Goal: Task Accomplishment & Management: Complete application form

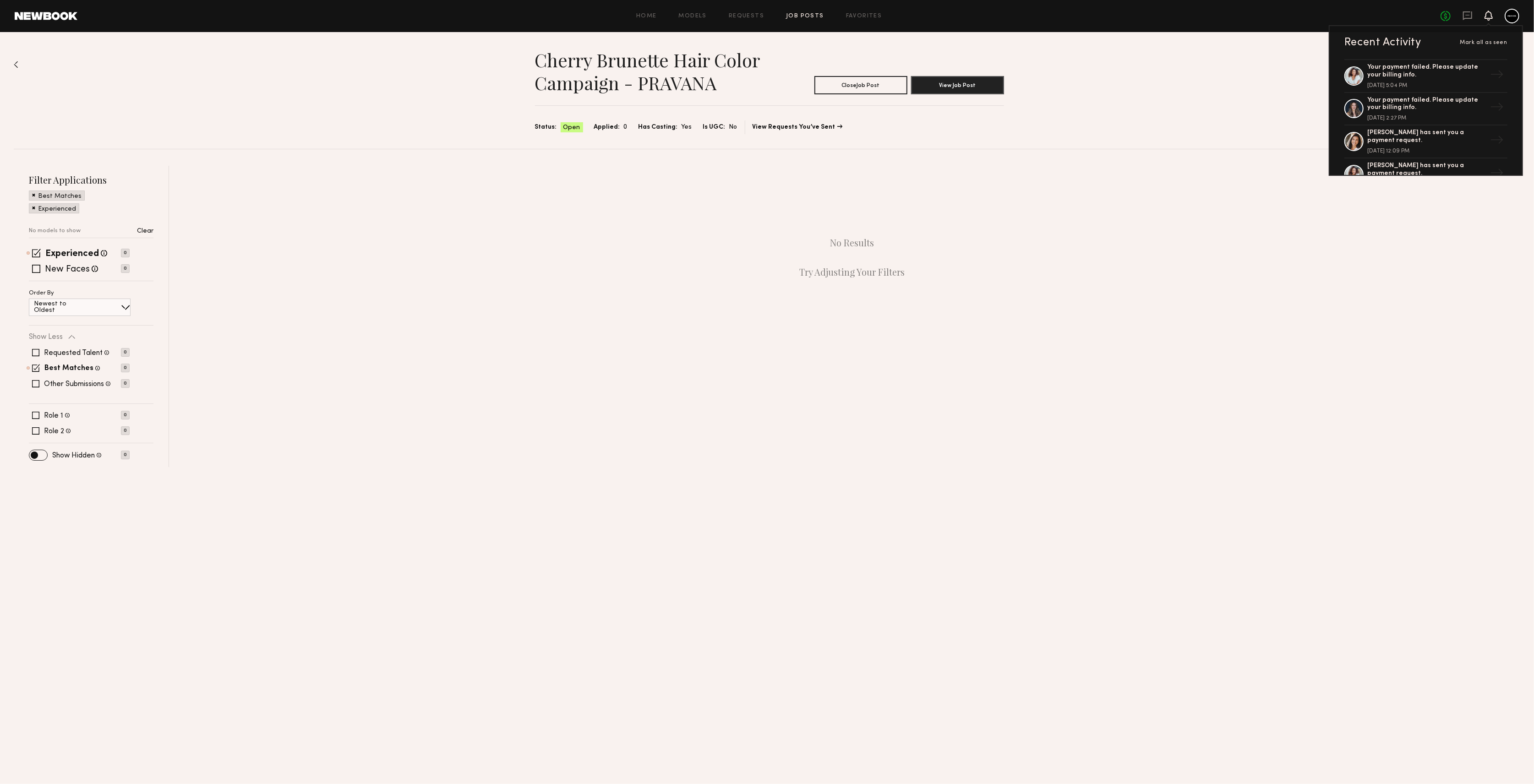
click at [1492, 16] on icon at bounding box center [1488, 15] width 7 height 7
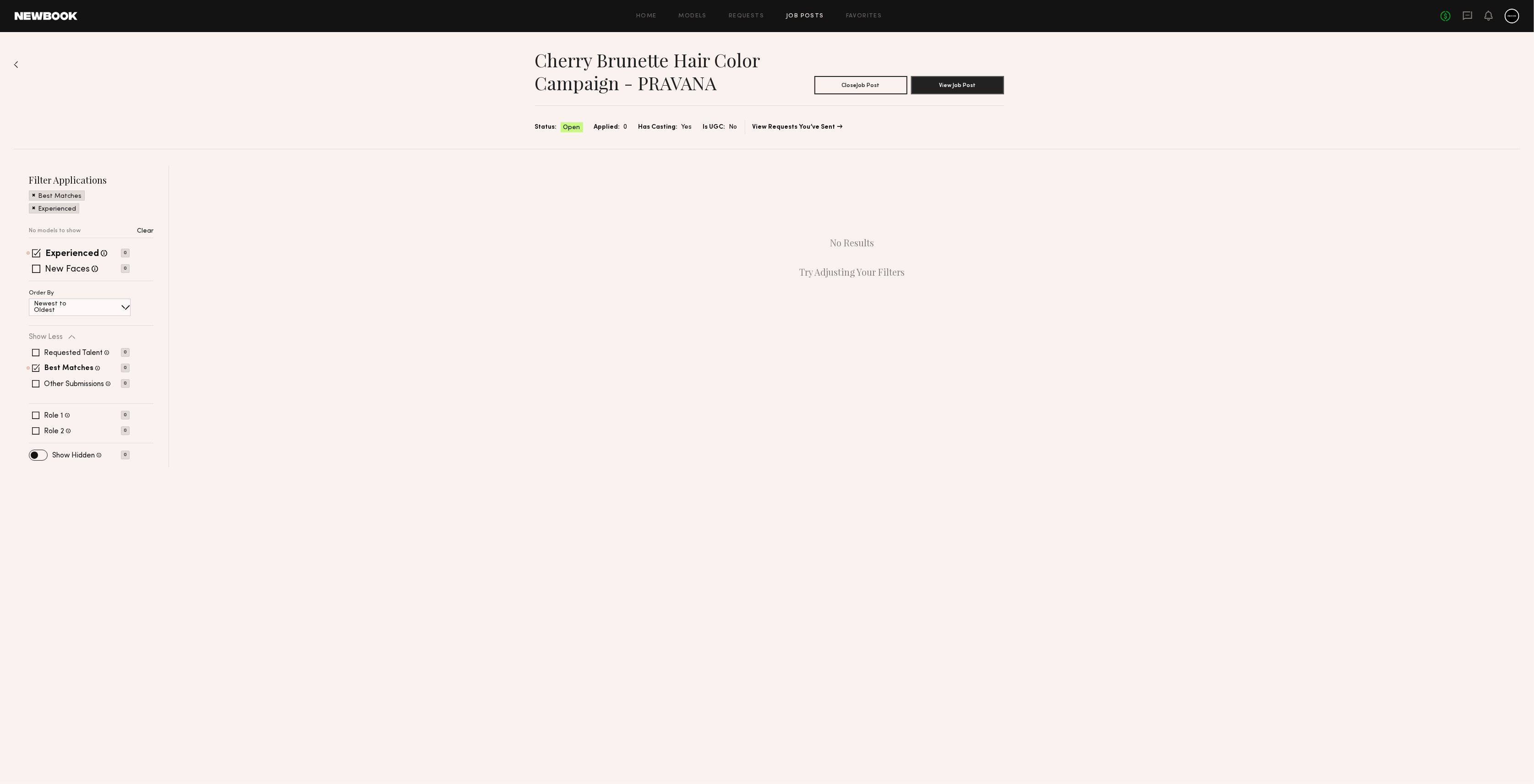
click at [13, 65] on div "Cherry Brunette Hair Color Campaign - PRAVANA Close Job Post View Job Post Stat…" at bounding box center [767, 249] width 1534 height 435
click at [14, 62] on img at bounding box center [16, 65] width 4 height 7
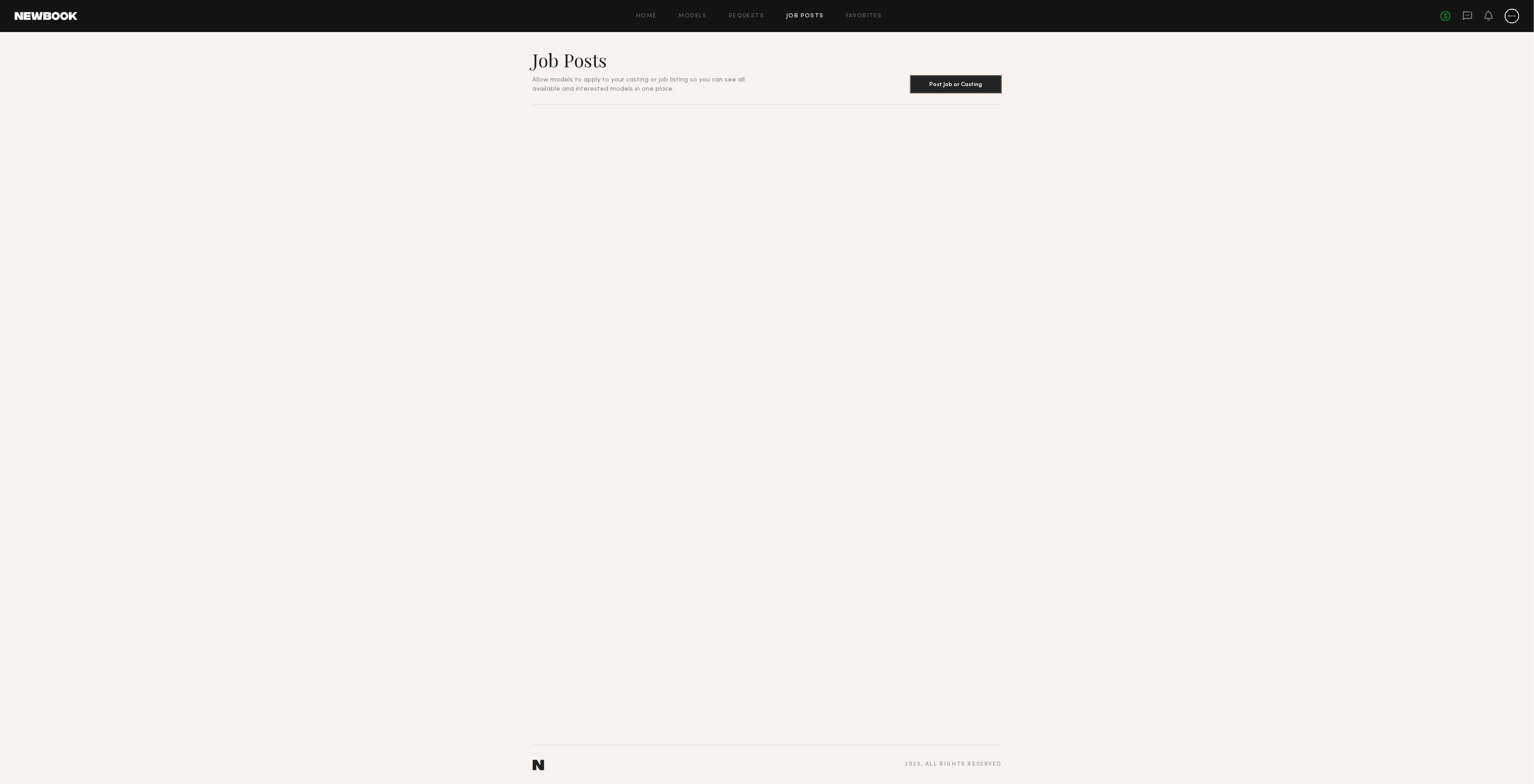
click at [32, 14] on link at bounding box center [46, 15] width 63 height 8
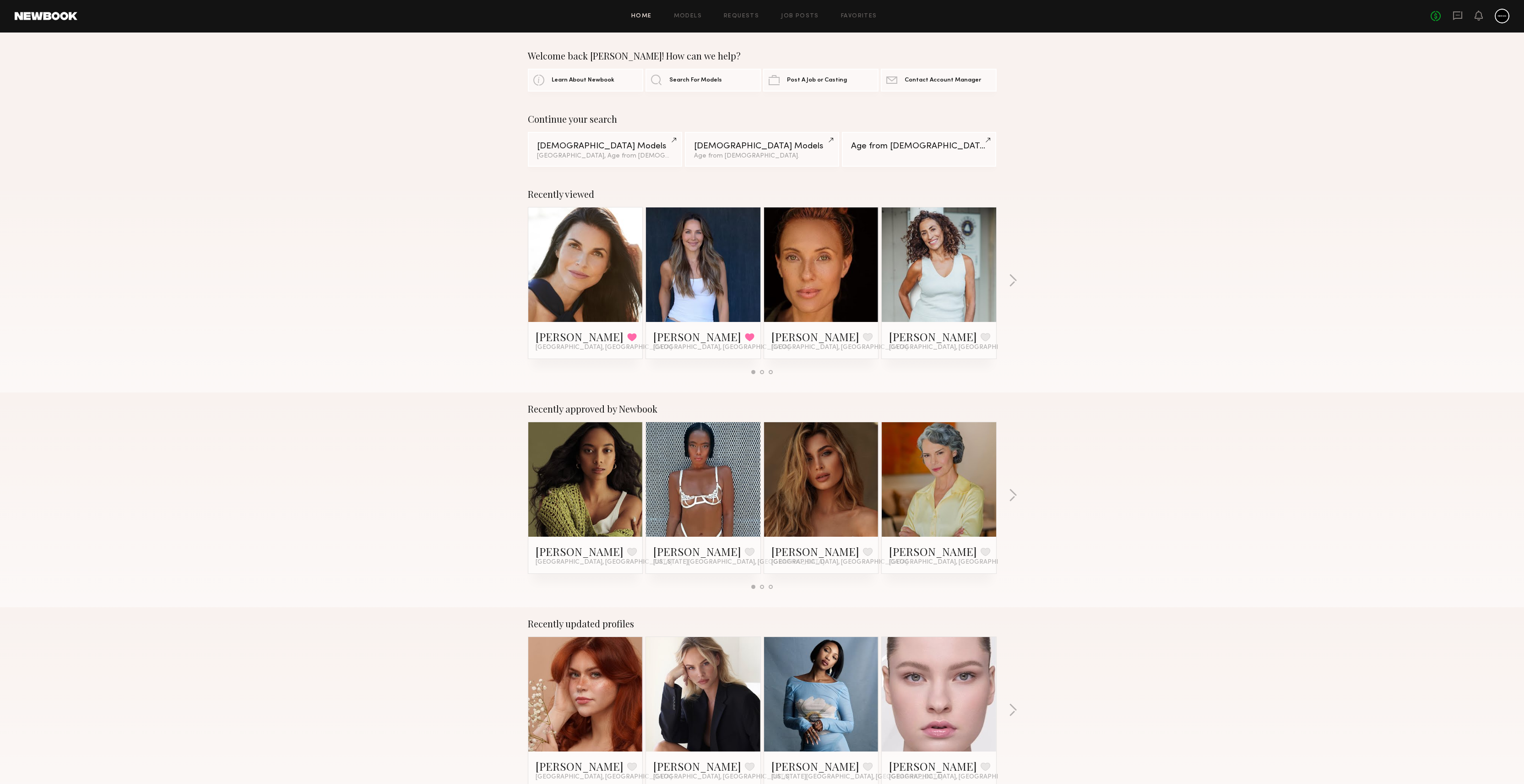
click at [59, 20] on header "Home Models Requests Job Posts Favorites Sign Out No fees up to $5,000" at bounding box center [762, 15] width 1524 height 32
click at [59, 16] on link at bounding box center [46, 15] width 63 height 8
click at [710, 458] on link at bounding box center [703, 479] width 56 height 114
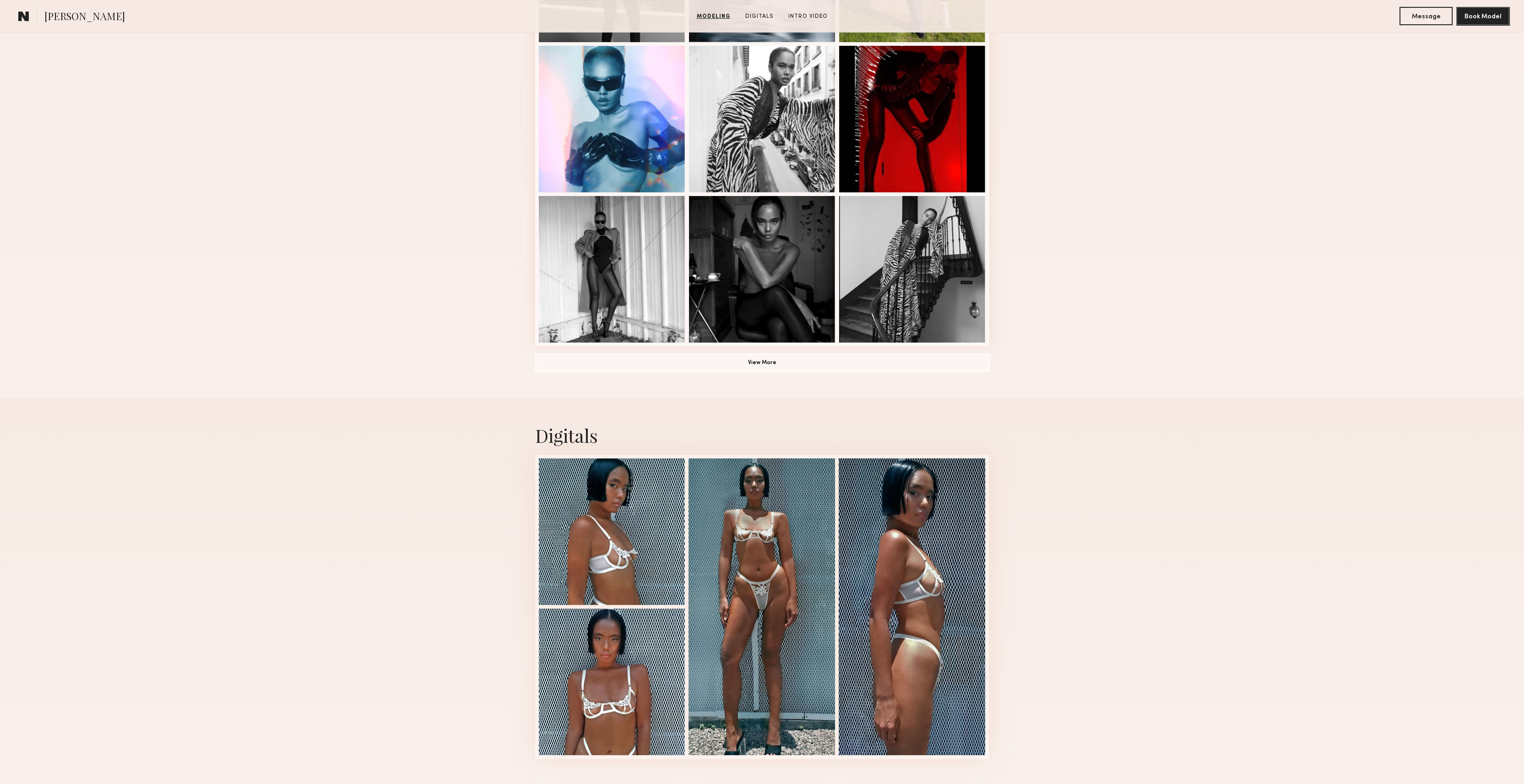
scroll to position [488, 0]
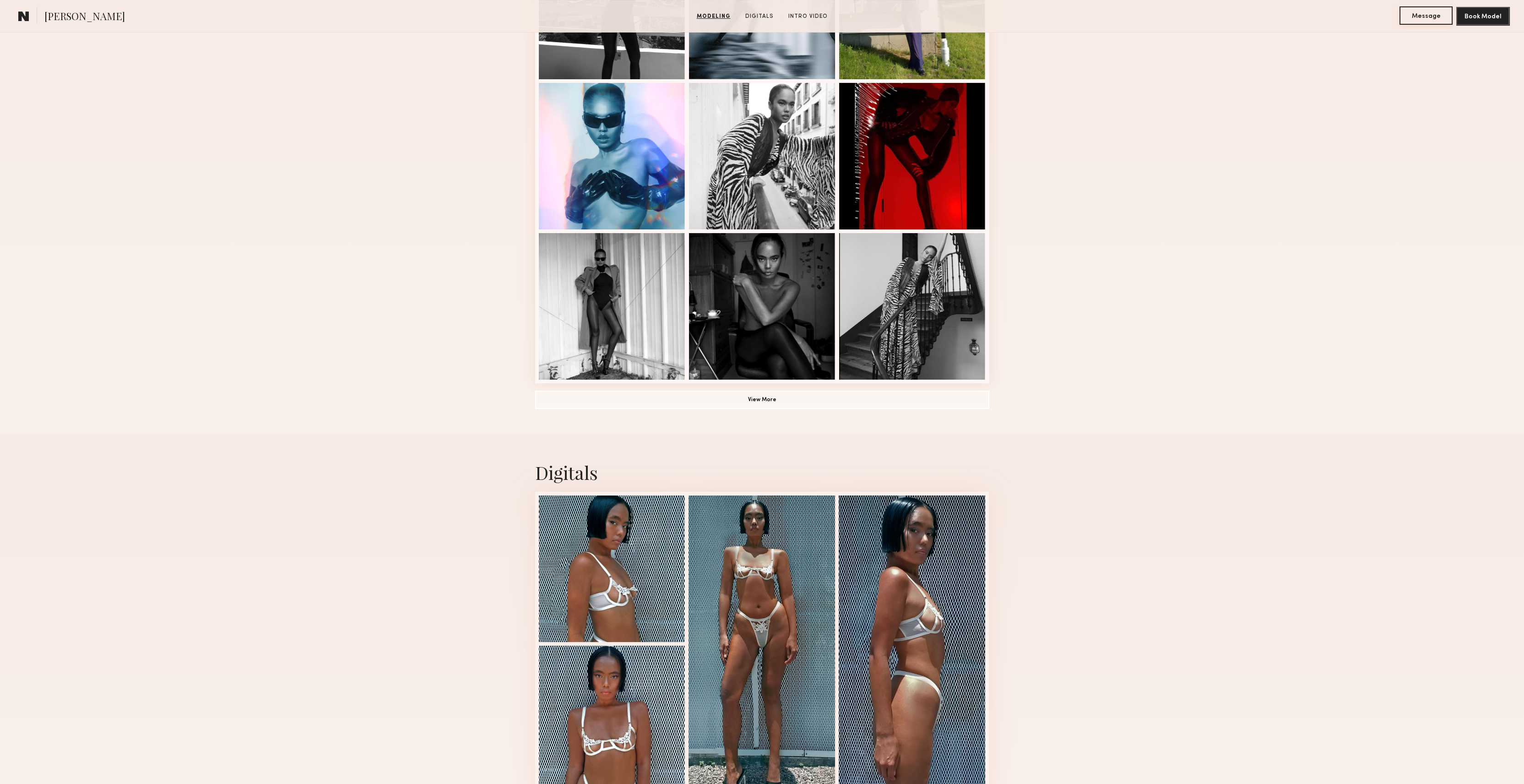
click at [1422, 18] on button "Message" at bounding box center [1426, 15] width 53 height 18
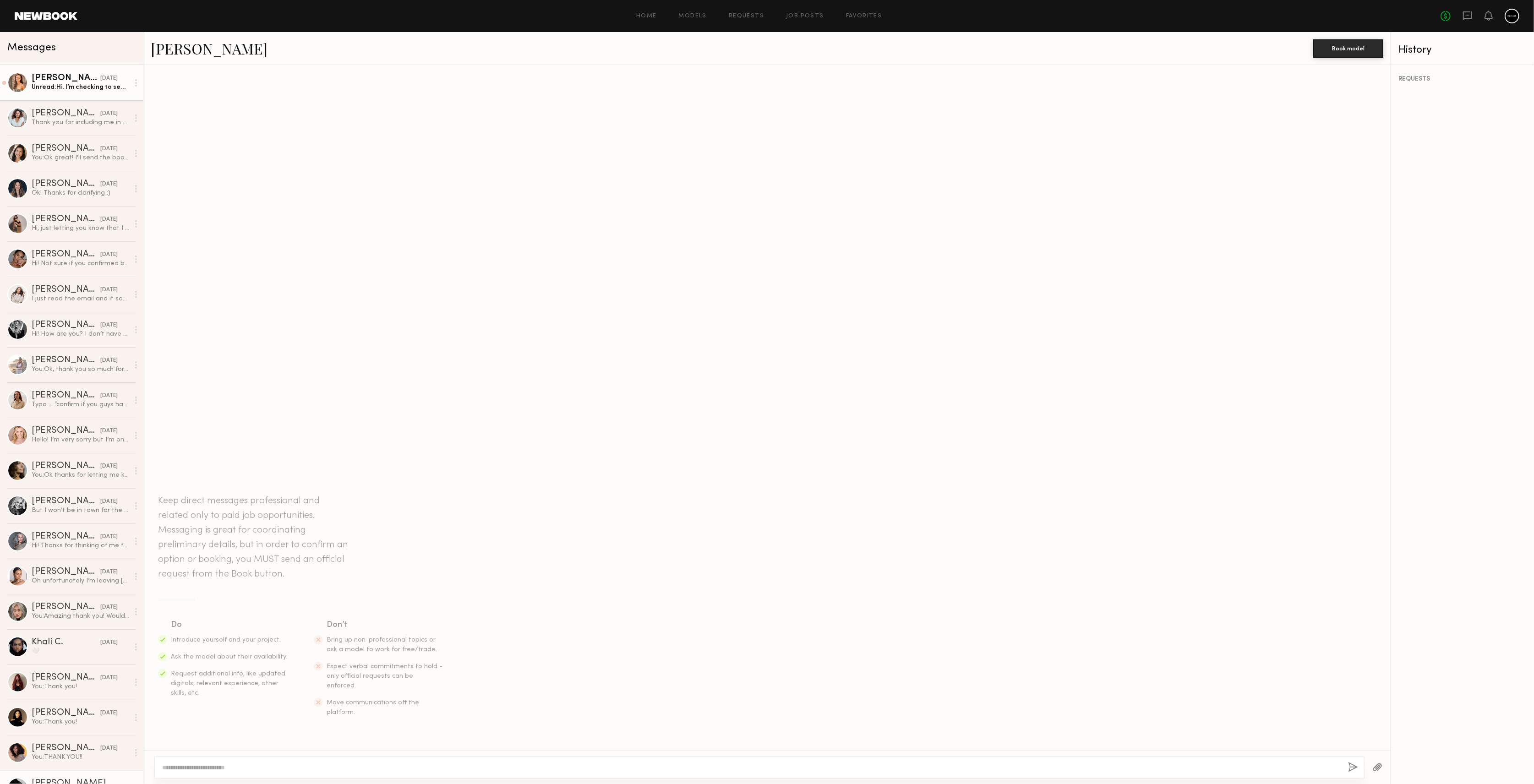
click at [73, 77] on div "[PERSON_NAME]" at bounding box center [66, 78] width 69 height 9
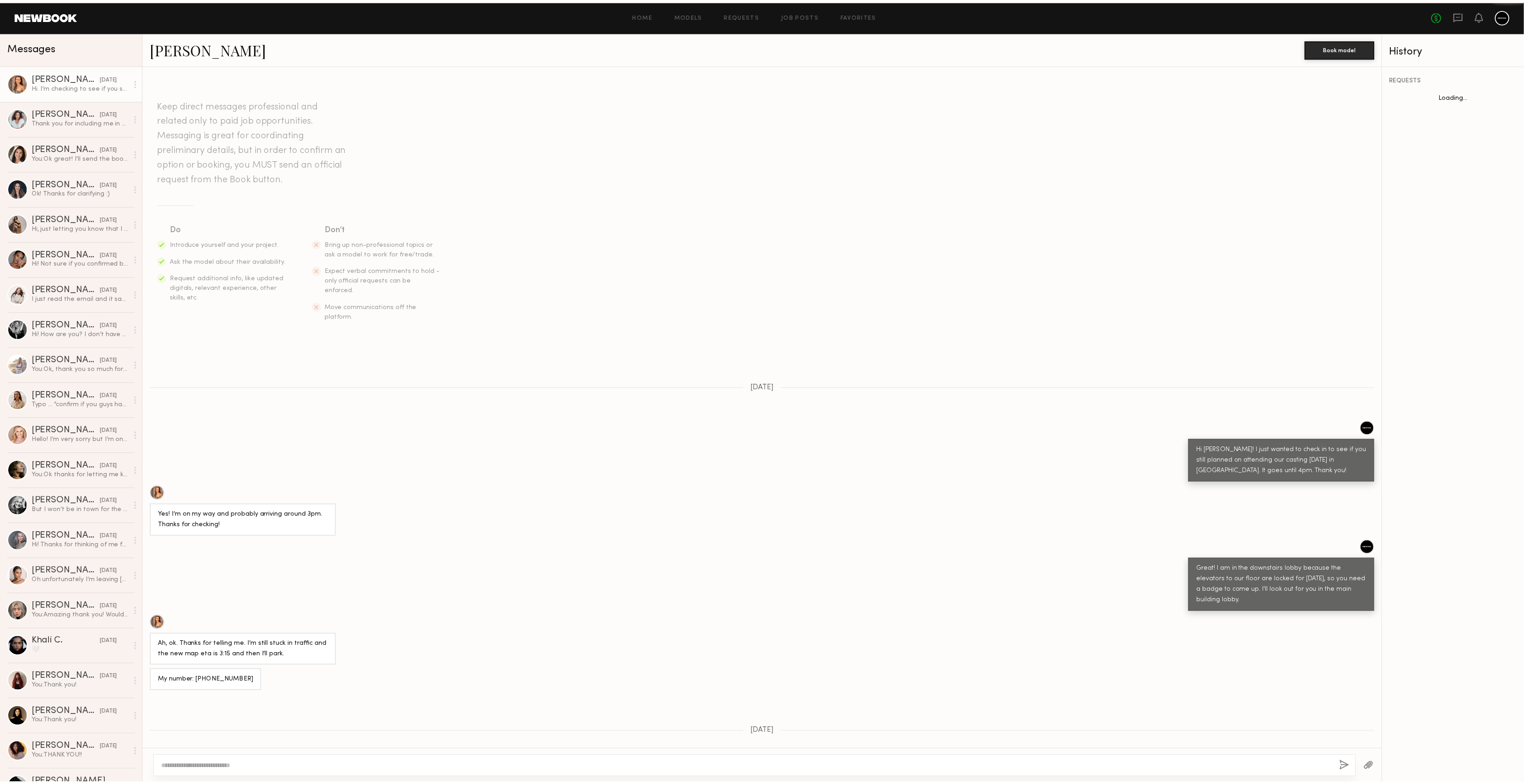
scroll to position [66, 0]
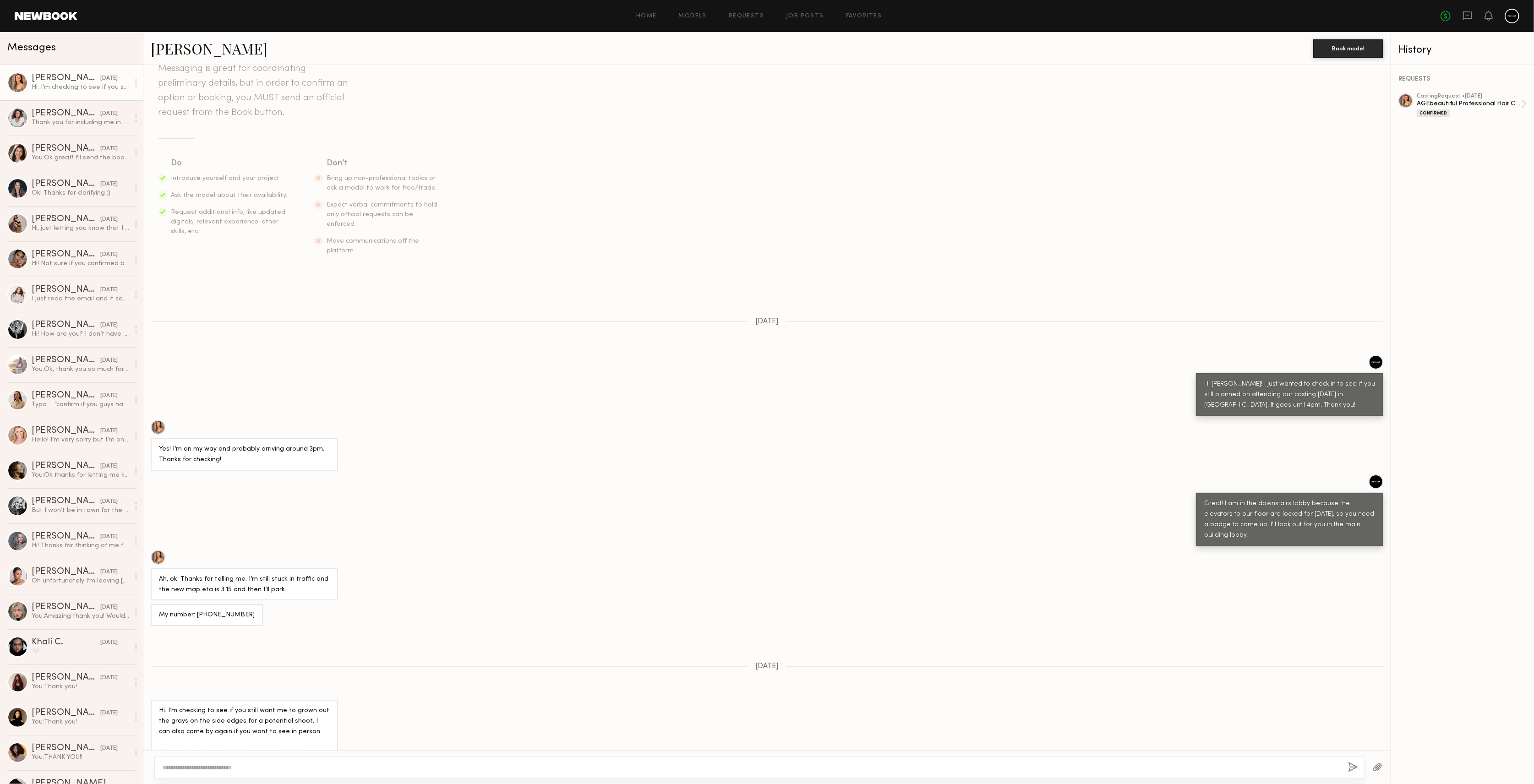
click at [328, 767] on textarea at bounding box center [751, 767] width 1179 height 9
click at [799, 15] on link "Job Posts" at bounding box center [805, 16] width 38 height 6
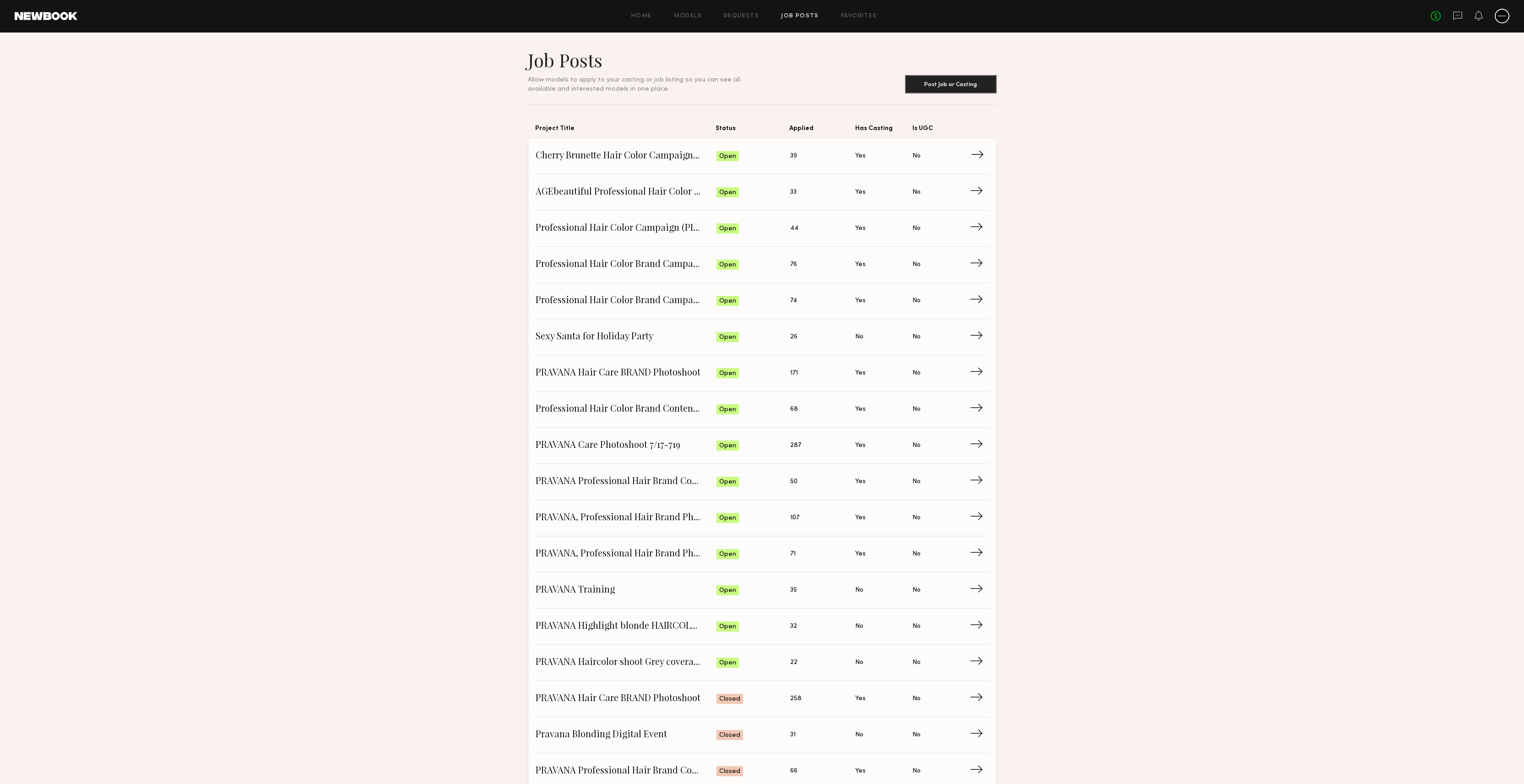
click at [649, 153] on span "Cherry Brunette Hair Color Campaign - PRAVANA" at bounding box center [626, 156] width 181 height 14
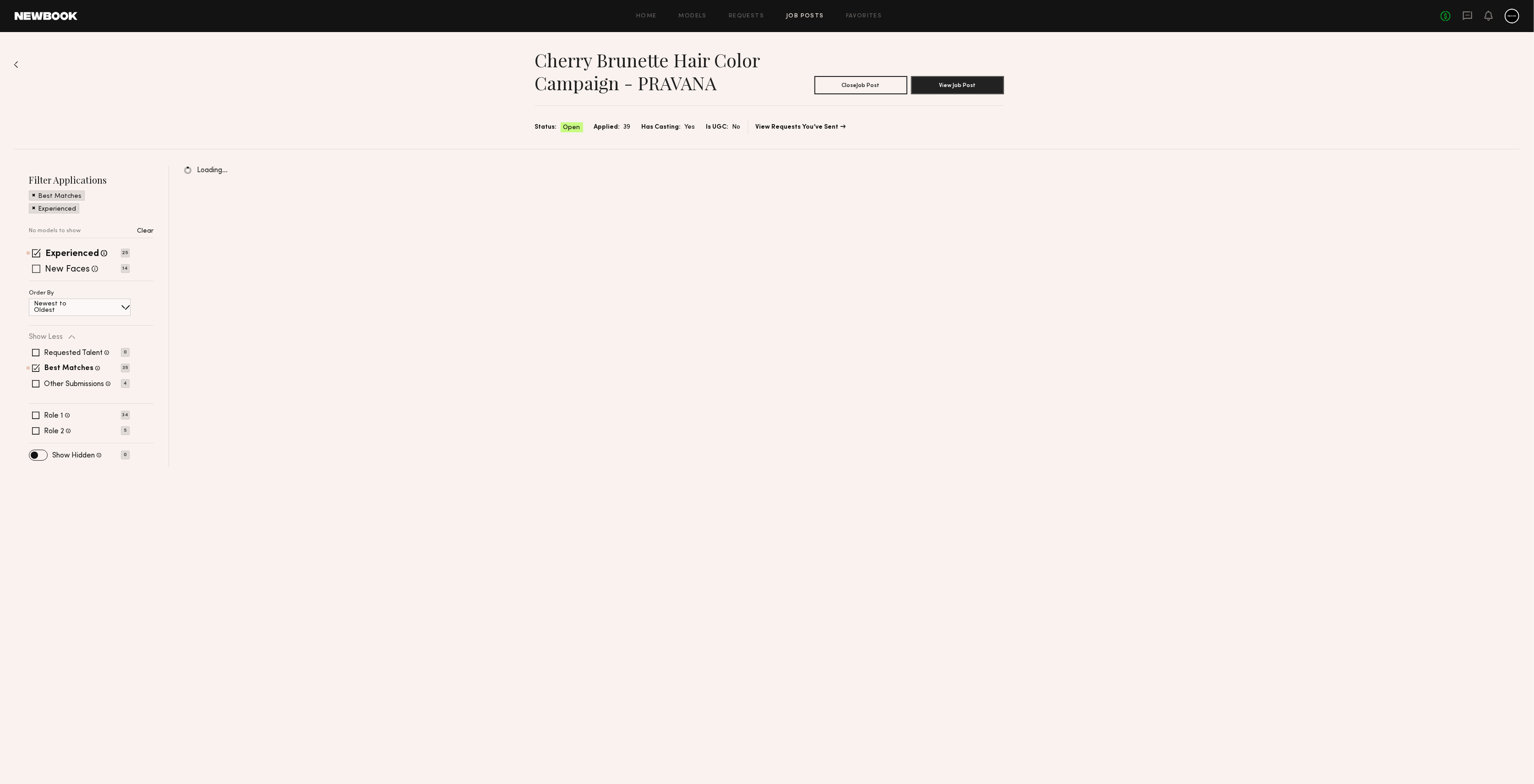
click at [38, 267] on span at bounding box center [35, 268] width 8 height 8
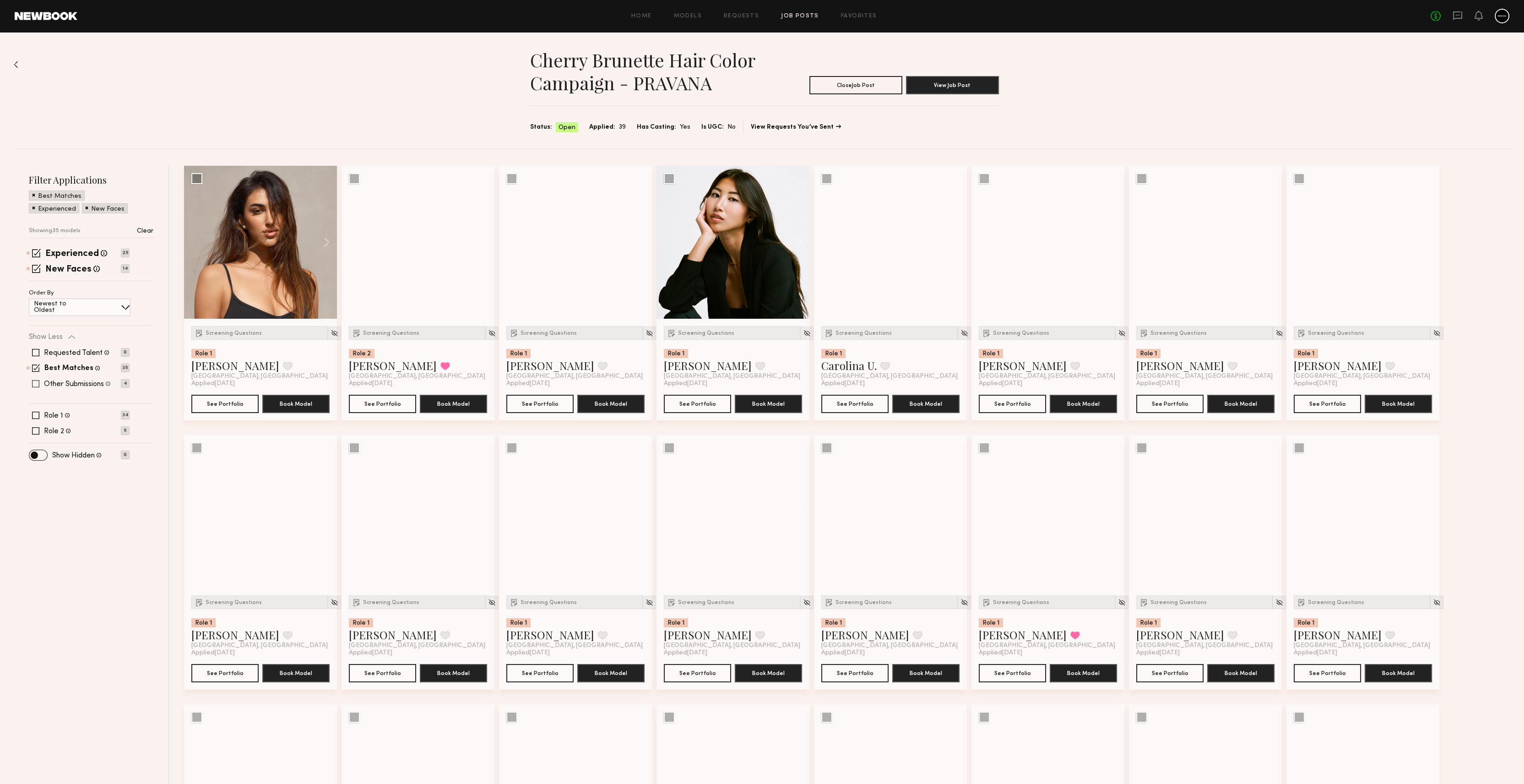
click at [33, 382] on span at bounding box center [35, 384] width 7 height 7
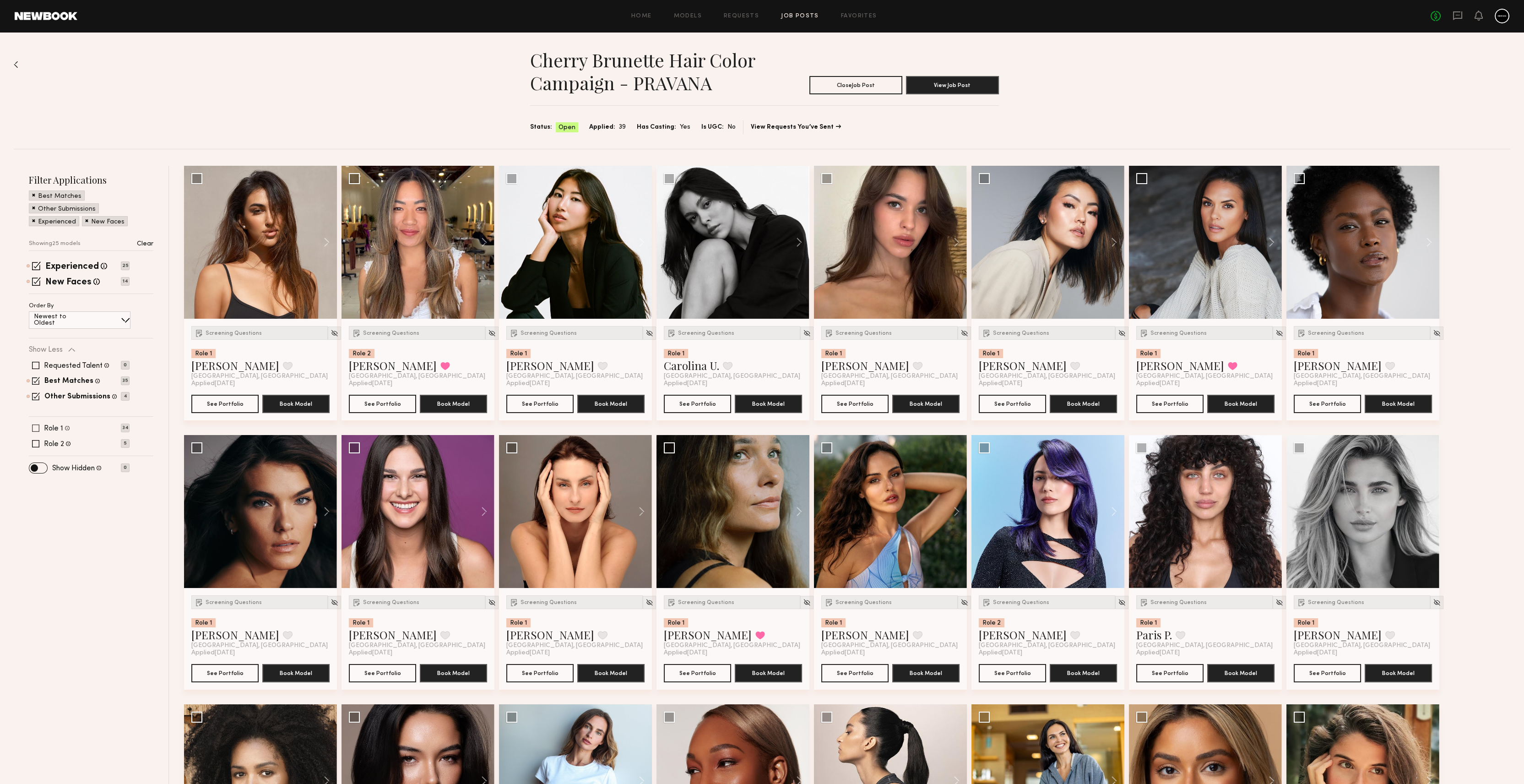
click at [35, 426] on span at bounding box center [35, 428] width 7 height 7
click at [38, 444] on span at bounding box center [35, 444] width 7 height 7
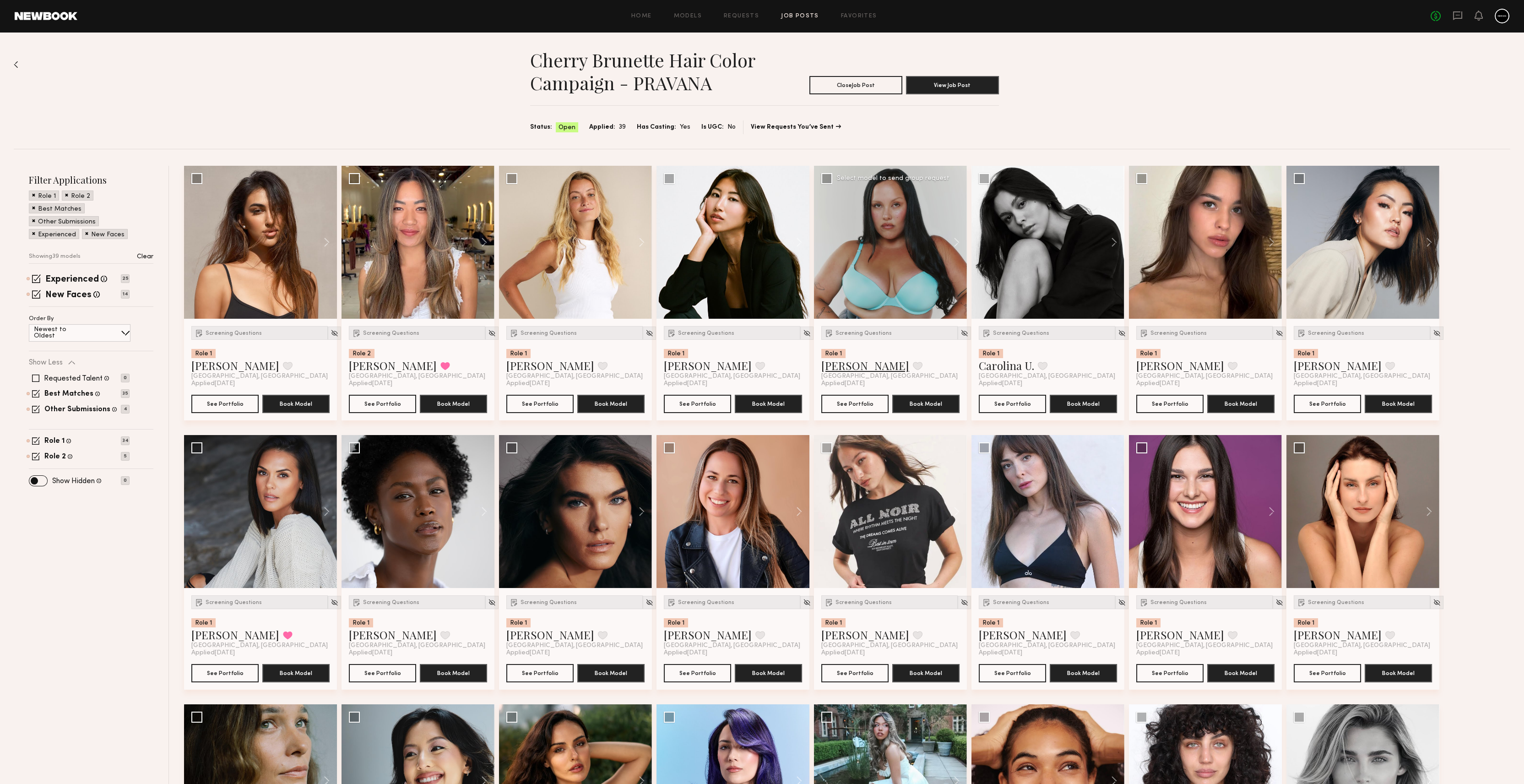
click at [849, 365] on link "[PERSON_NAME]" at bounding box center [865, 365] width 88 height 15
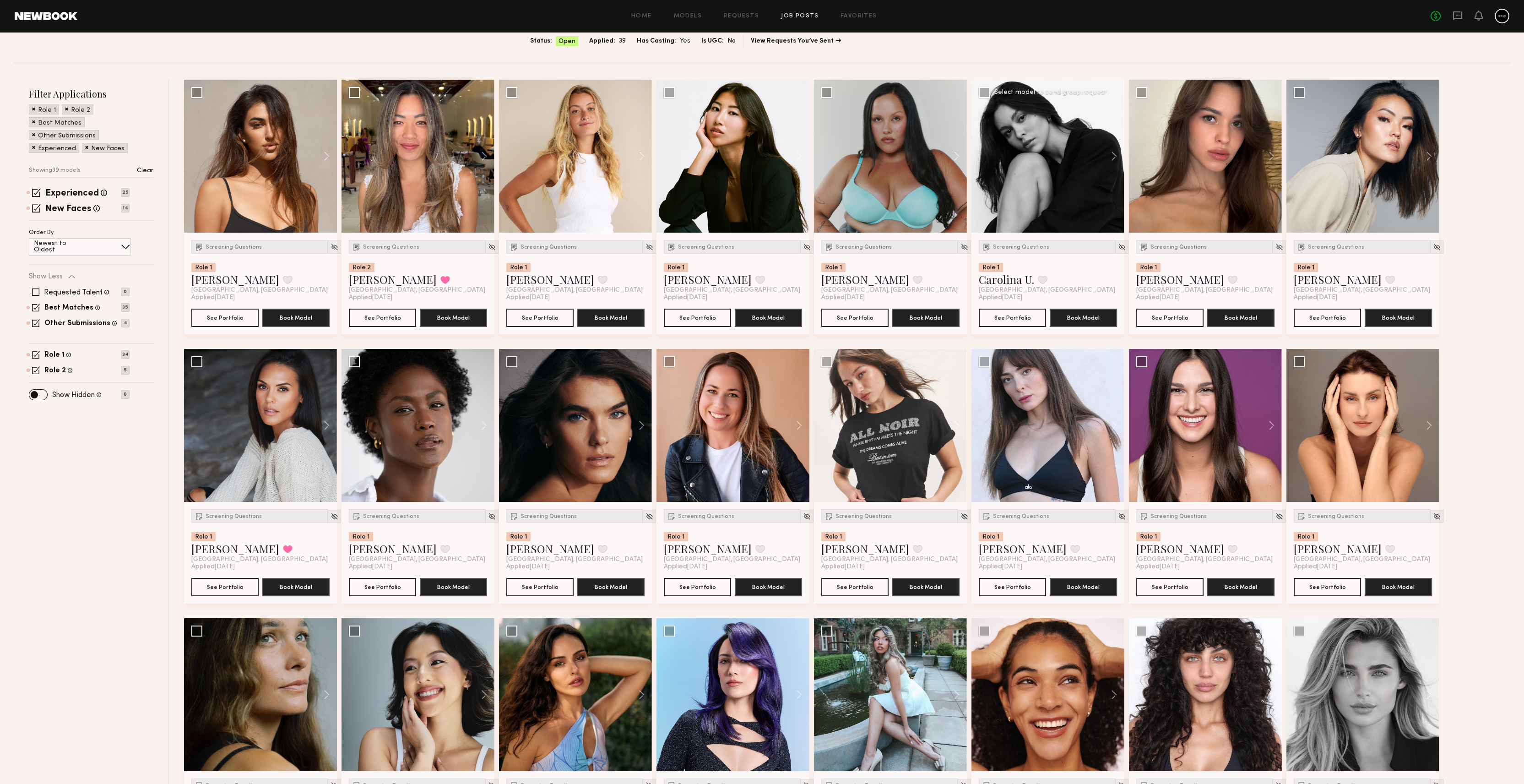
scroll to position [122, 0]
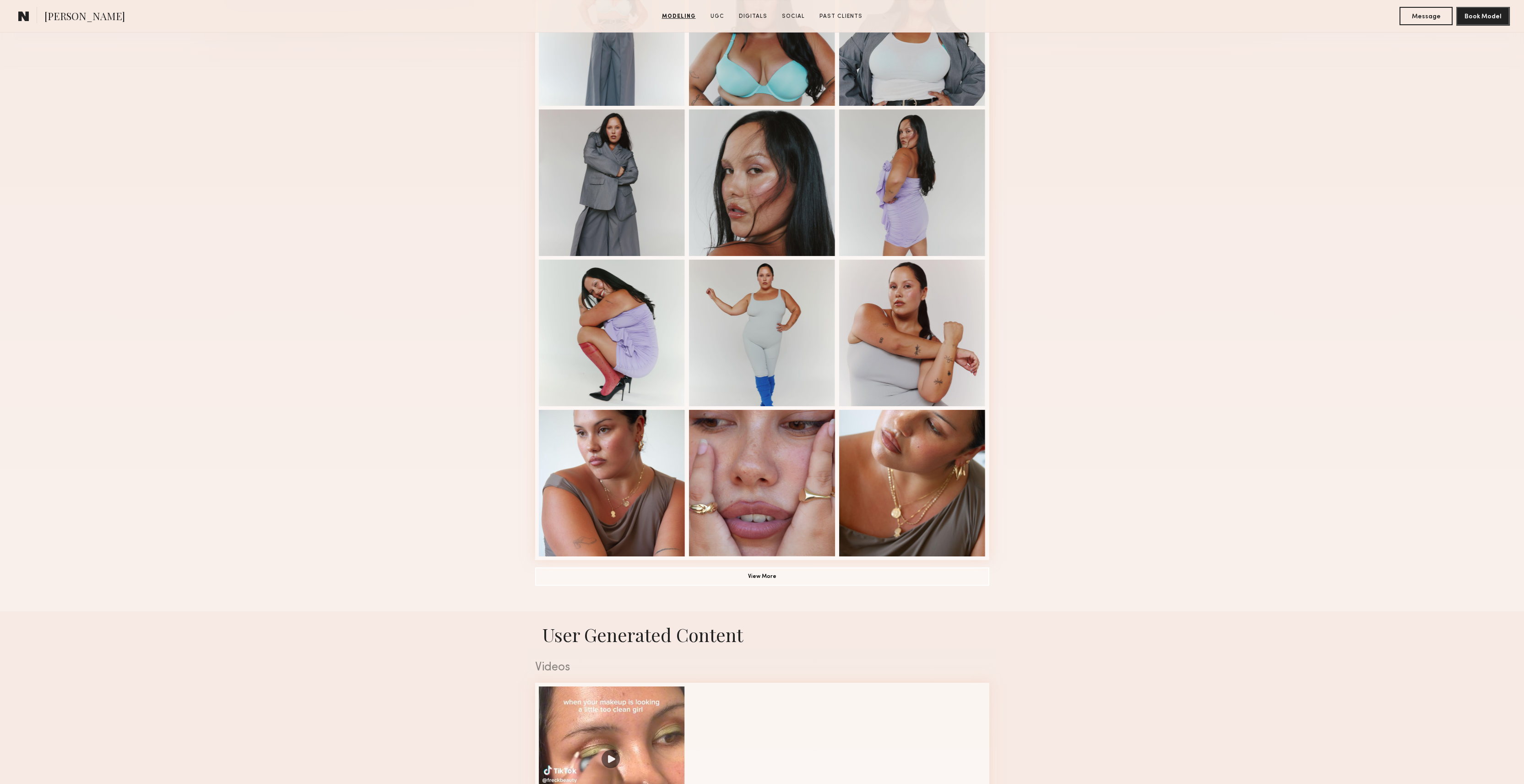
scroll to position [183, 0]
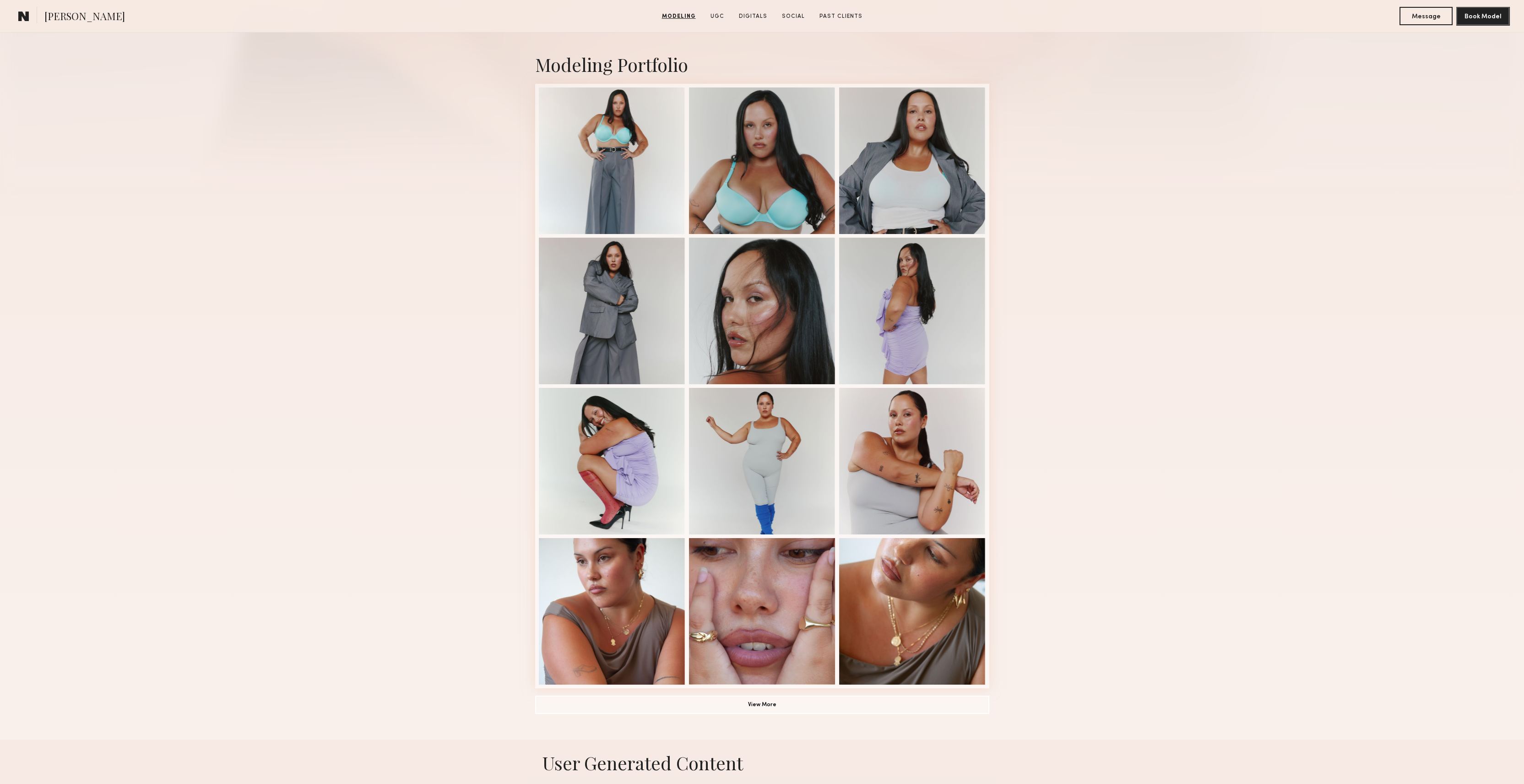
click at [419, 205] on div "Modeling Portfolio View More" at bounding box center [762, 382] width 1524 height 713
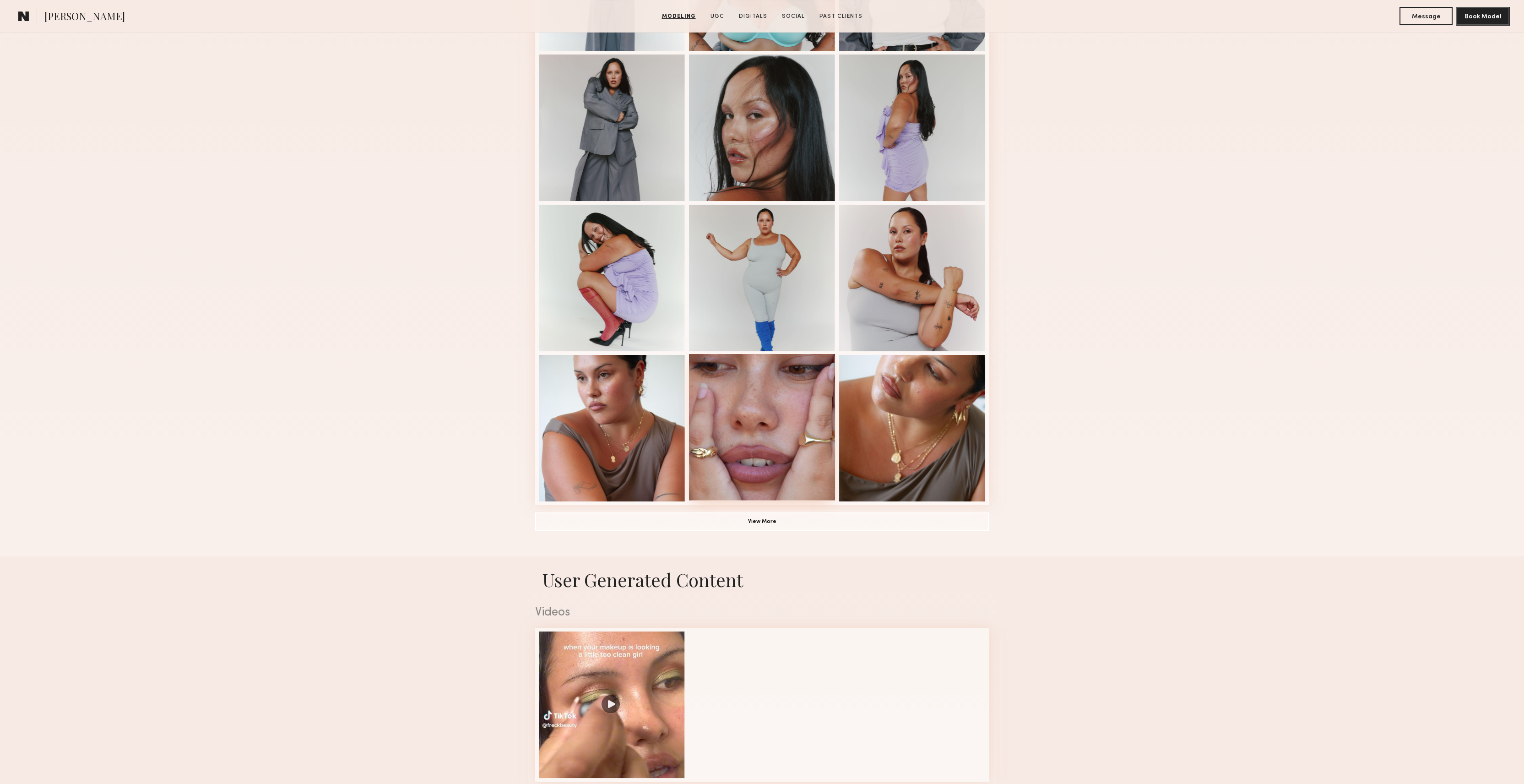
scroll to position [427, 0]
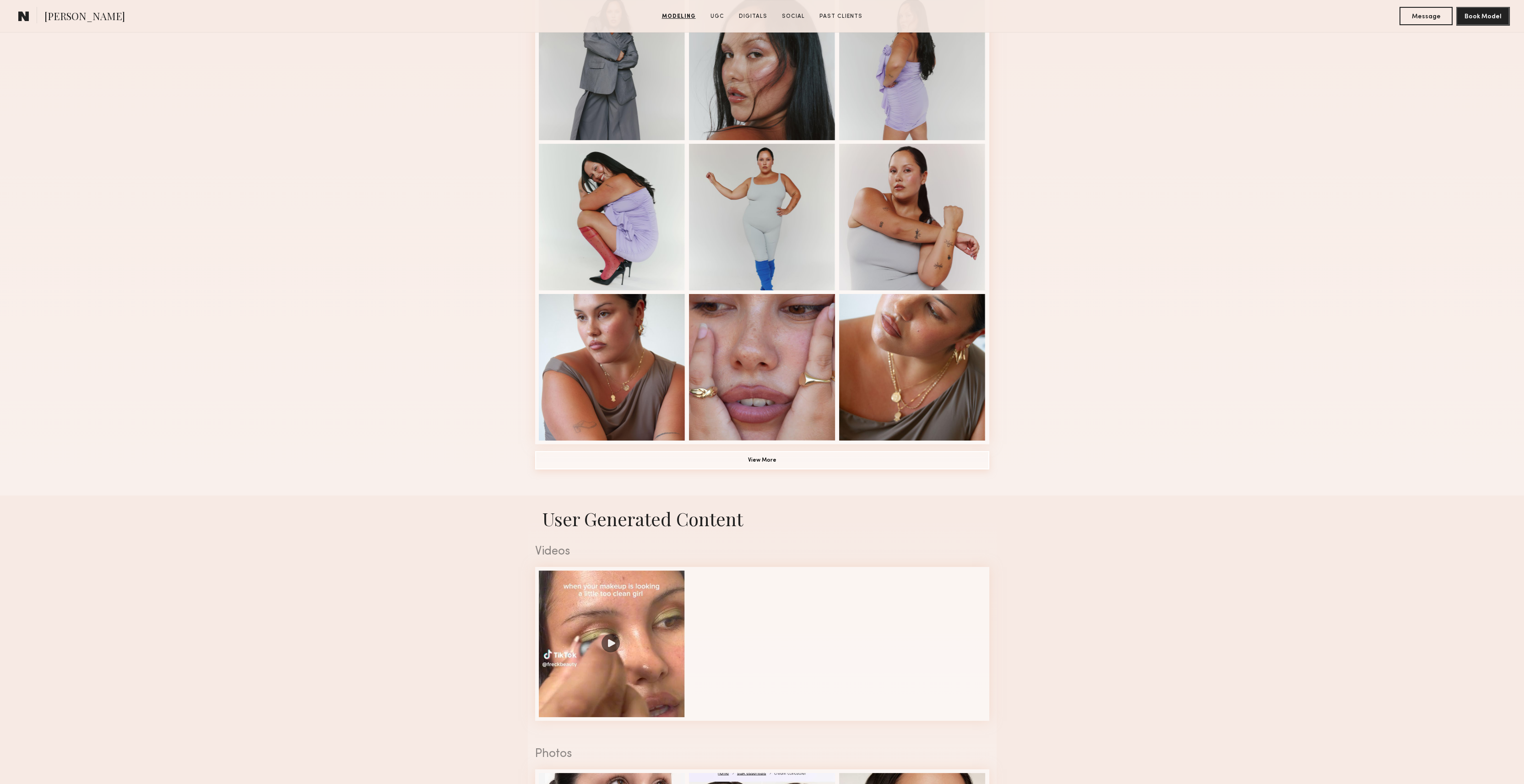
click at [772, 466] on button "View More" at bounding box center [762, 460] width 454 height 18
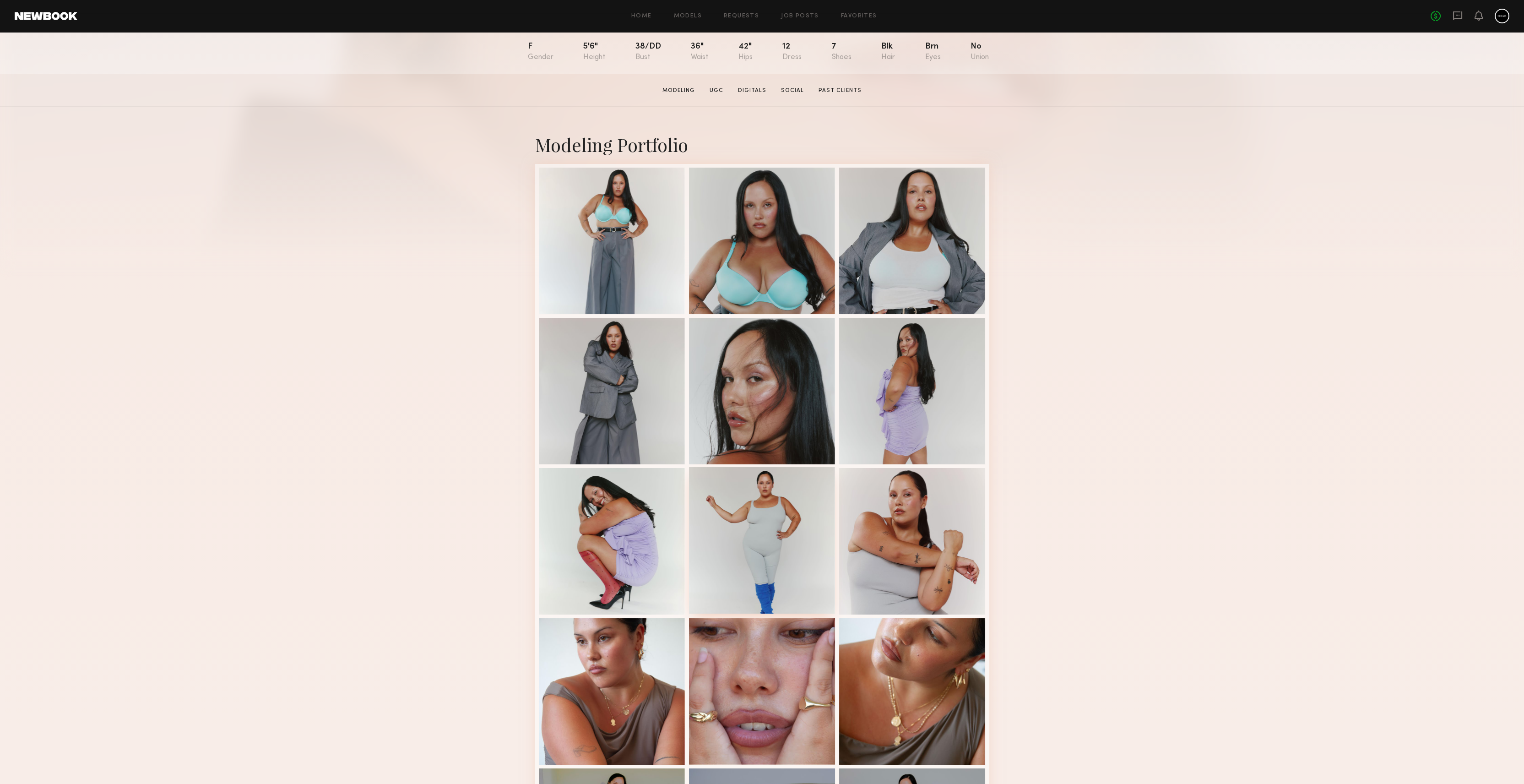
scroll to position [122, 0]
